Goal: Navigation & Orientation: Find specific page/section

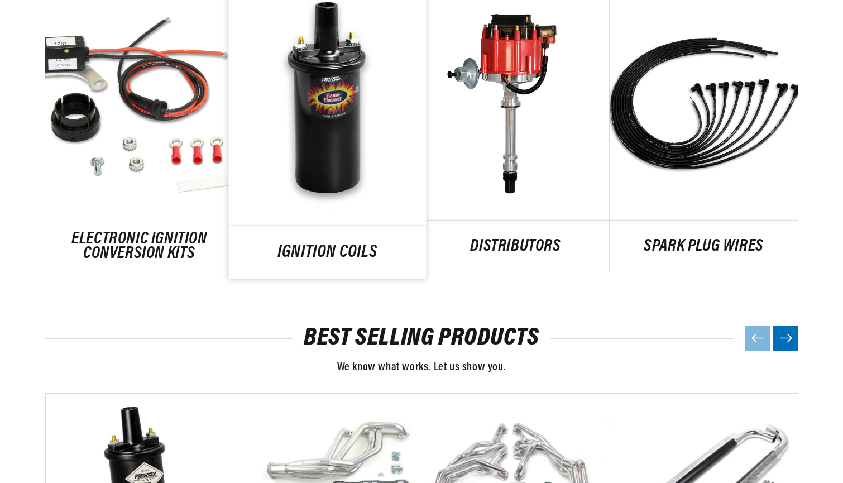
scroll to position [594, 0]
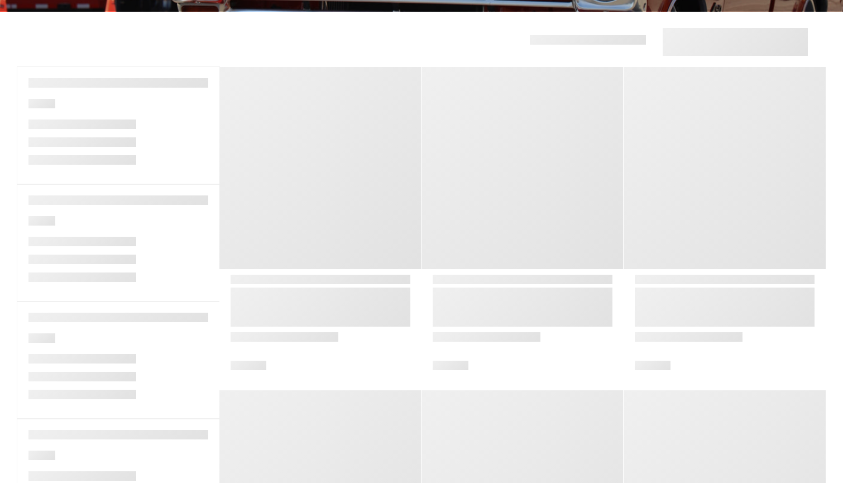
scroll to position [273, 0]
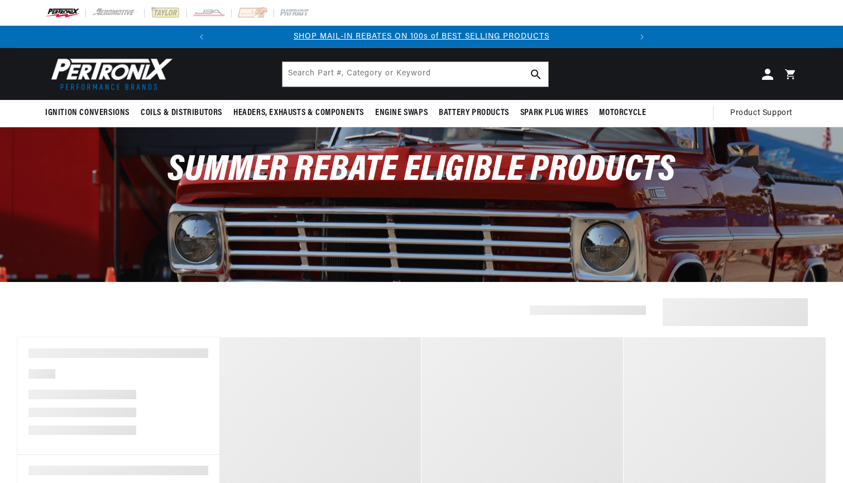
click at [99, 310] on div at bounding box center [421, 312] width 809 height 28
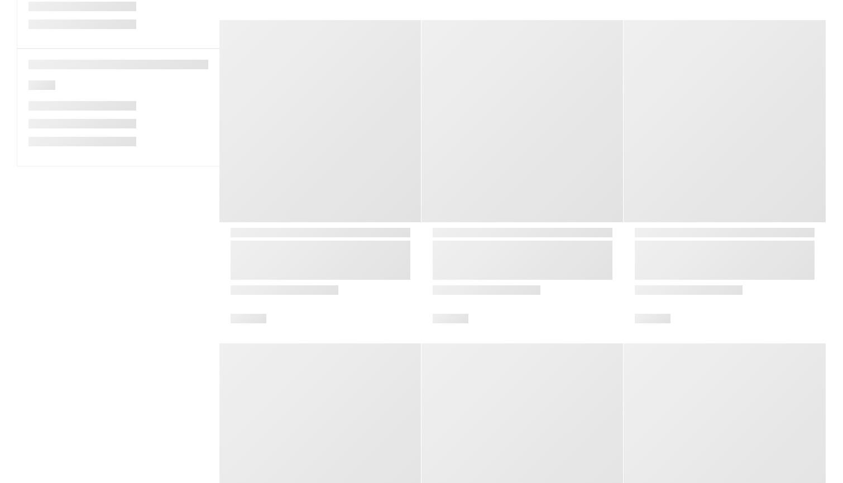
scroll to position [643, 0]
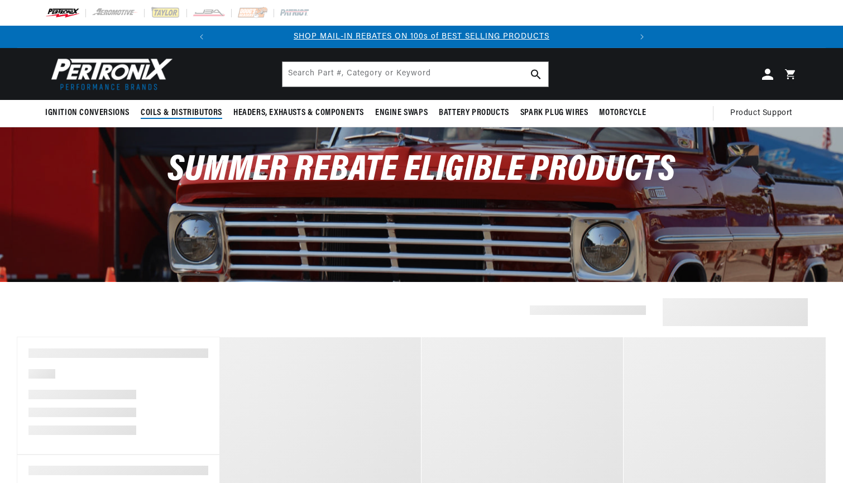
click at [188, 114] on span "Coils & Distributors" at bounding box center [182, 113] width 82 height 12
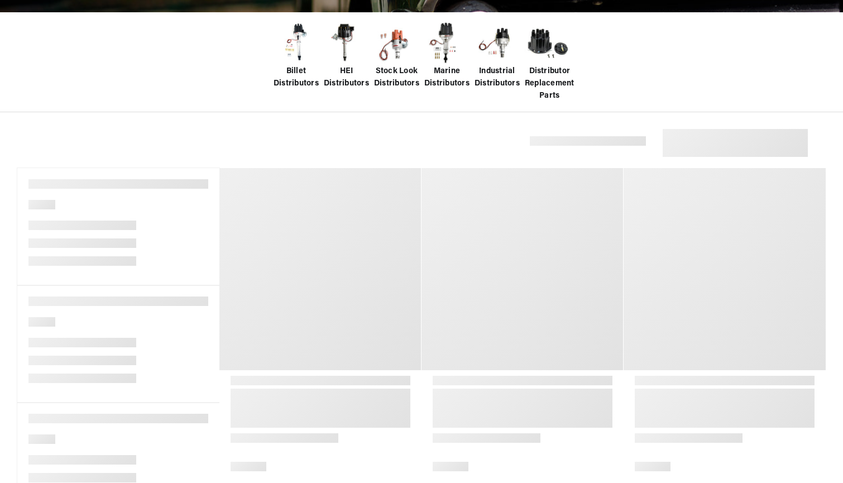
scroll to position [273, 0]
